Goal: Download file/media

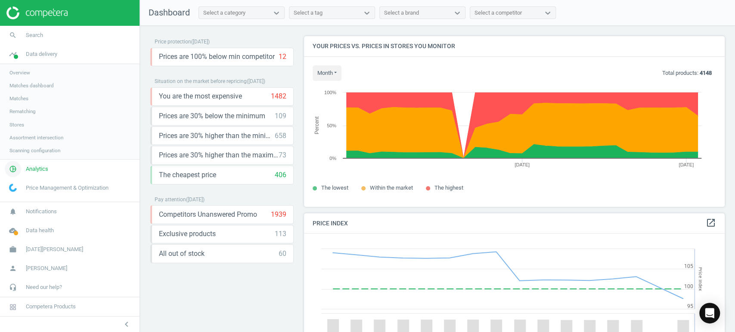
click at [41, 169] on span "Analytics" at bounding box center [37, 169] width 22 height 8
click at [19, 106] on span "Products" at bounding box center [19, 104] width 20 height 7
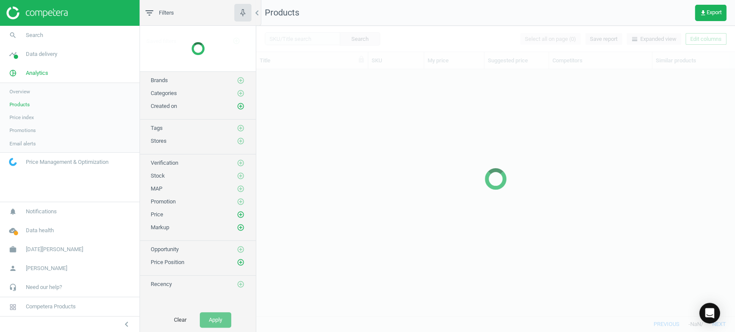
scroll to position [232, 471]
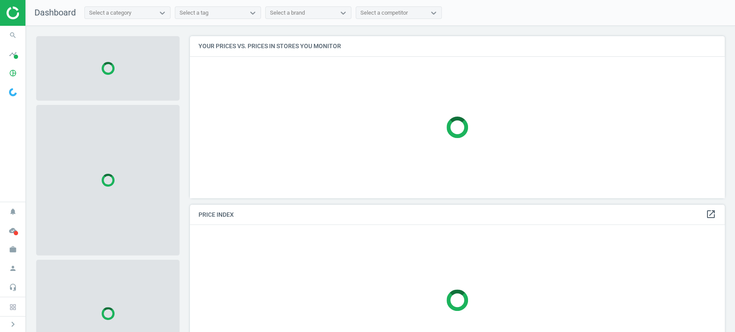
scroll to position [177, 543]
click at [16, 55] on span at bounding box center [16, 57] width 4 height 4
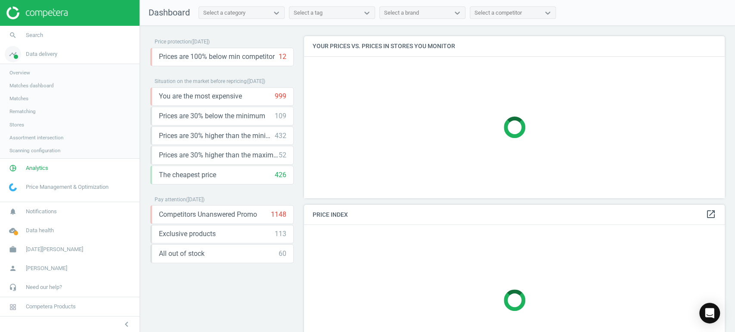
scroll to position [177, 428]
click at [38, 171] on span "Analytics" at bounding box center [37, 169] width 22 height 8
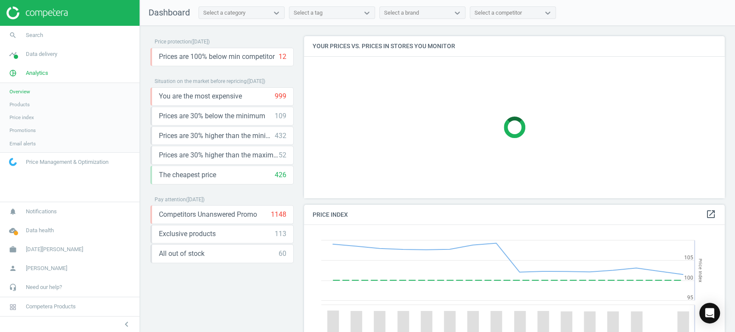
scroll to position [213, 428]
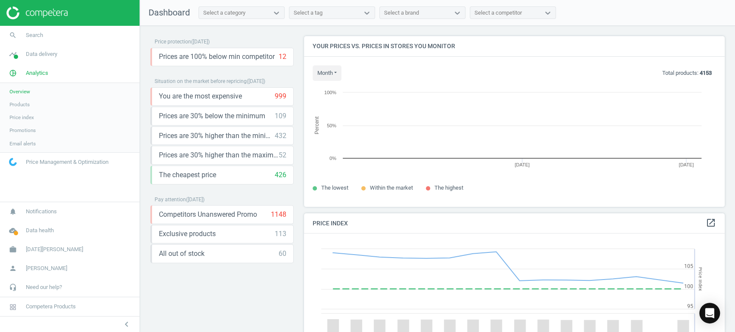
click at [26, 103] on span "Products" at bounding box center [19, 104] width 20 height 7
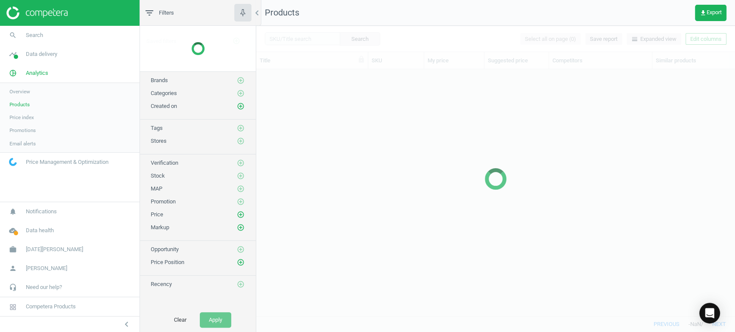
scroll to position [232, 471]
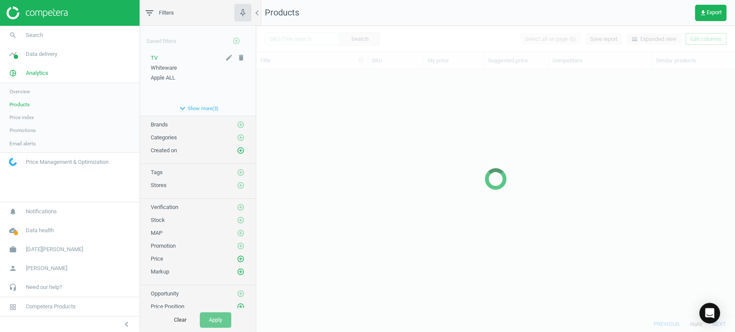
click at [161, 57] on div "TV" at bounding box center [198, 58] width 94 height 8
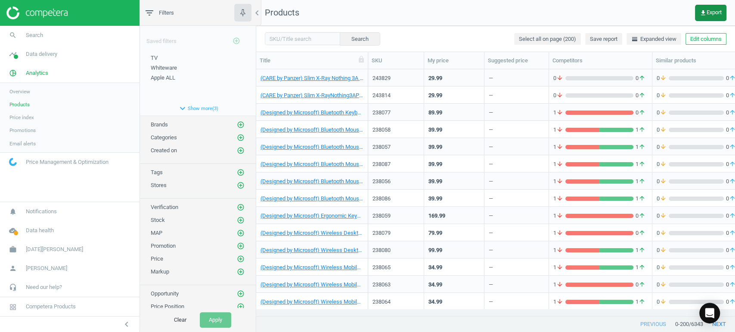
click at [705, 6] on button "get_app Export" at bounding box center [710, 13] width 31 height 16
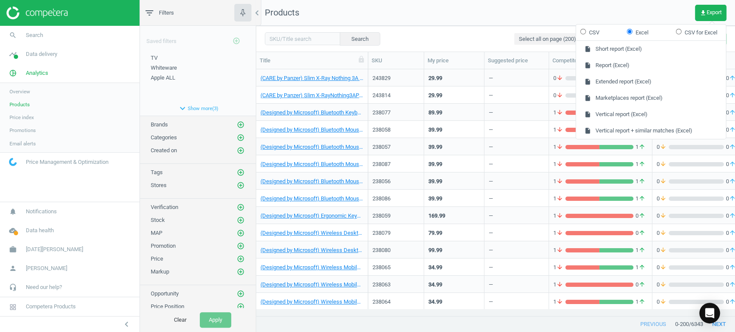
click at [156, 53] on div "Saved filters add_circle_outline TV edit delete Whiteware edit delete Apple ALL…" at bounding box center [198, 71] width 116 height 90
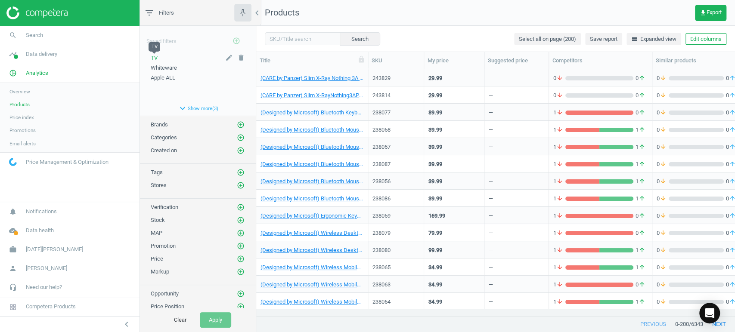
click at [155, 56] on span "TV" at bounding box center [154, 58] width 7 height 6
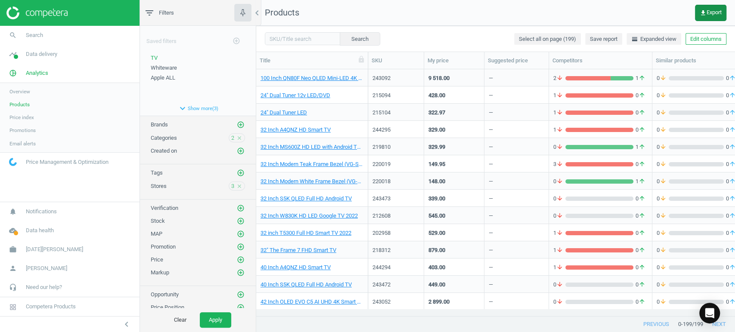
click at [703, 9] on button "get_app Export" at bounding box center [710, 13] width 31 height 16
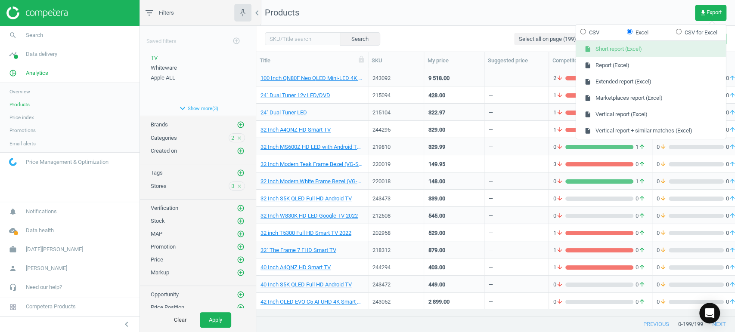
click at [637, 45] on button "insert_drive_file Short report (Excel)" at bounding box center [651, 49] width 150 height 16
